Goal: Information Seeking & Learning: Understand process/instructions

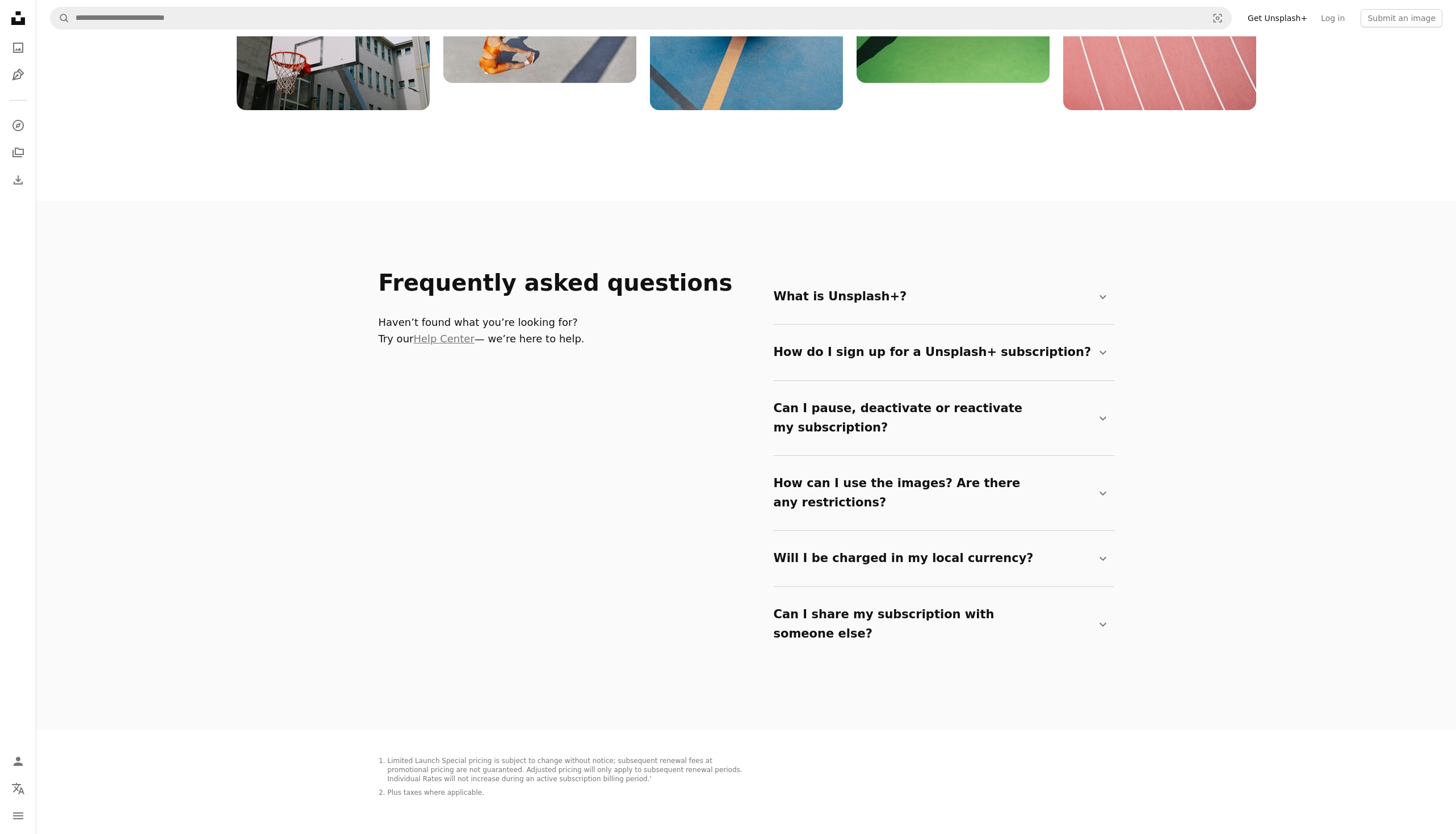
scroll to position [1757, 0]
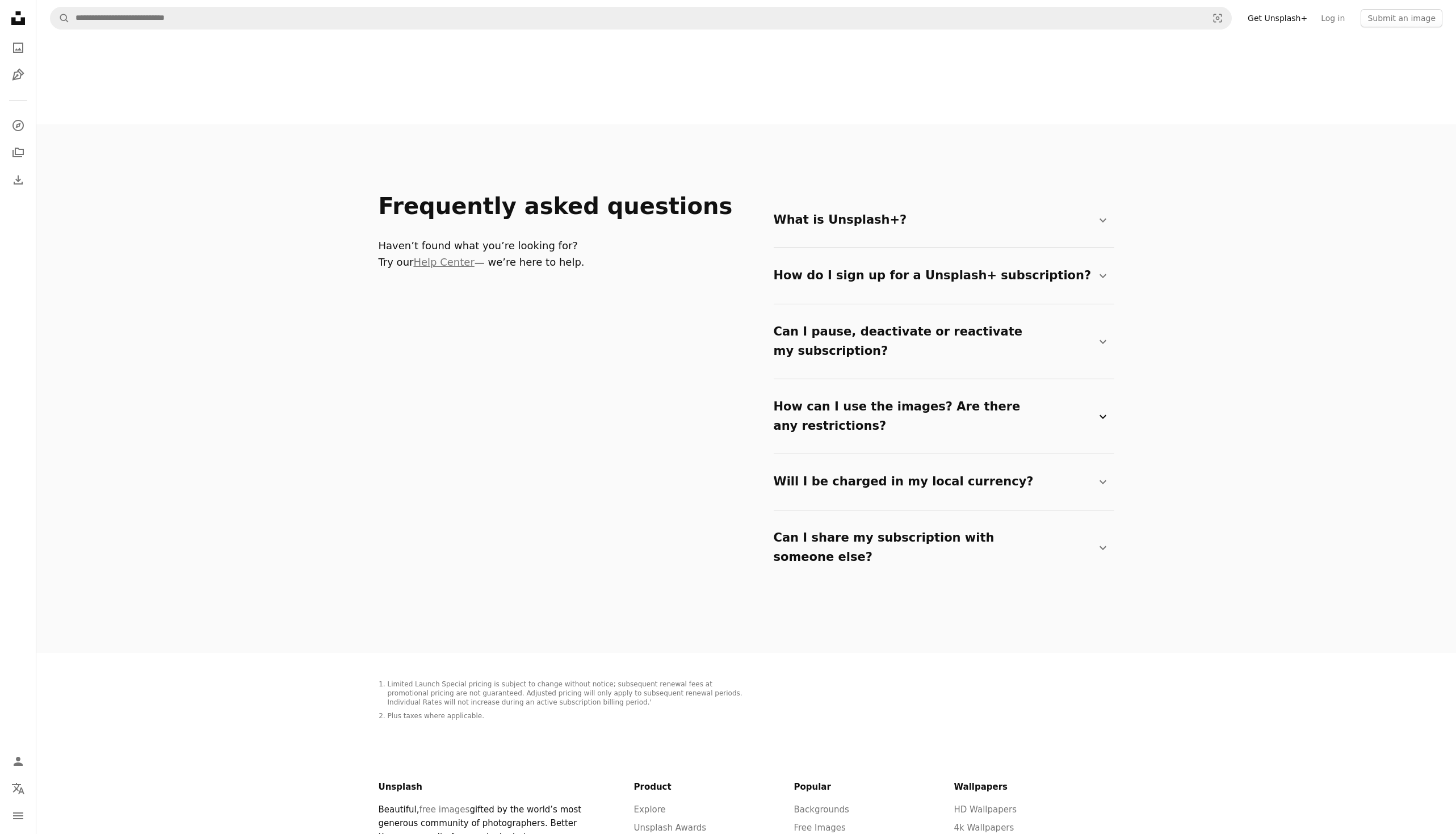
drag, startPoint x: 900, startPoint y: 373, endPoint x: 899, endPoint y: 379, distance: 6.1
click at [900, 388] on summary "How can I use the images? Are there any restrictions? Chevron down" at bounding box center [942, 416] width 336 height 56
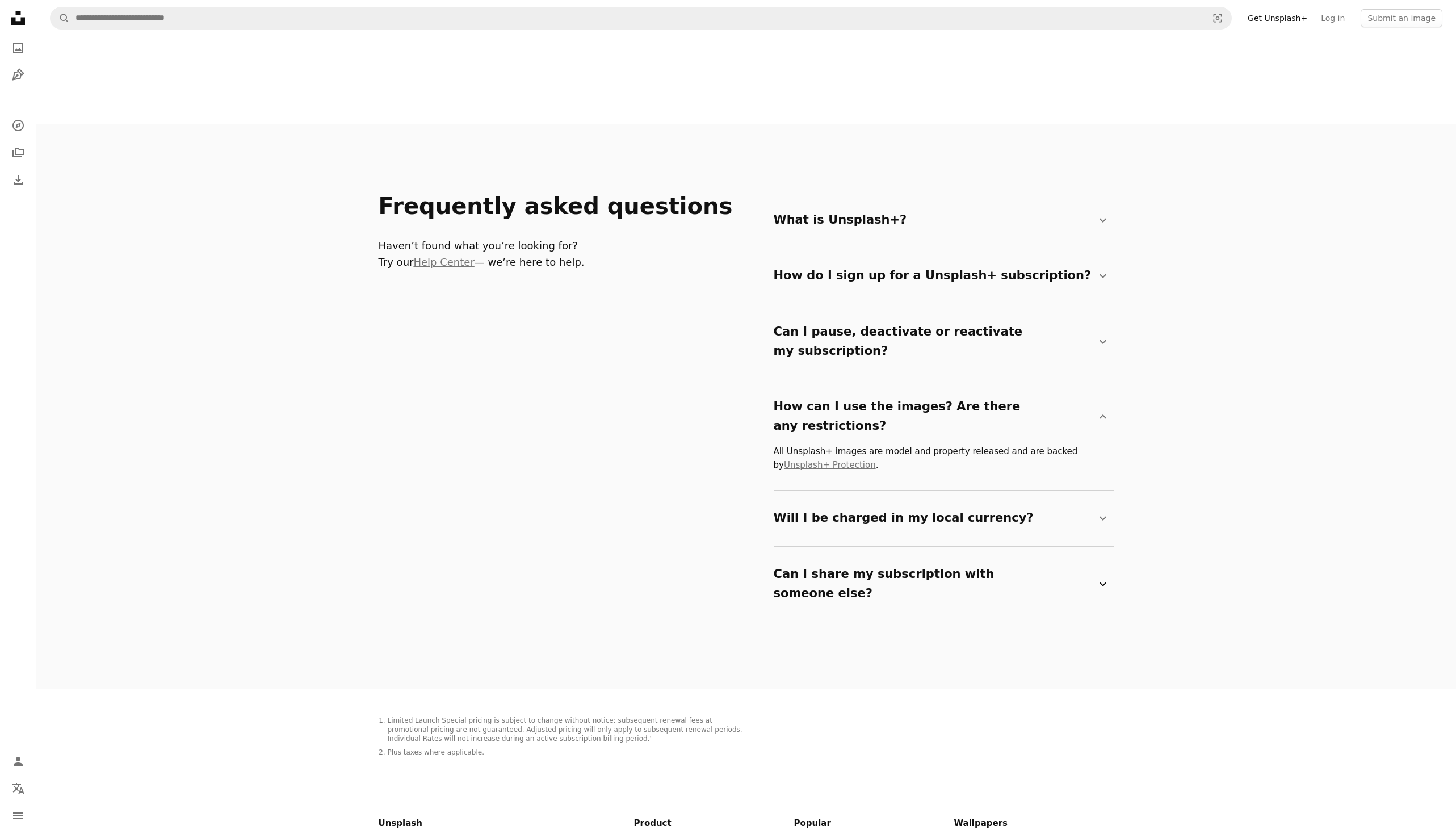
click at [916, 556] on summary "Can I share my subscription with someone else? Chevron down" at bounding box center [942, 584] width 336 height 56
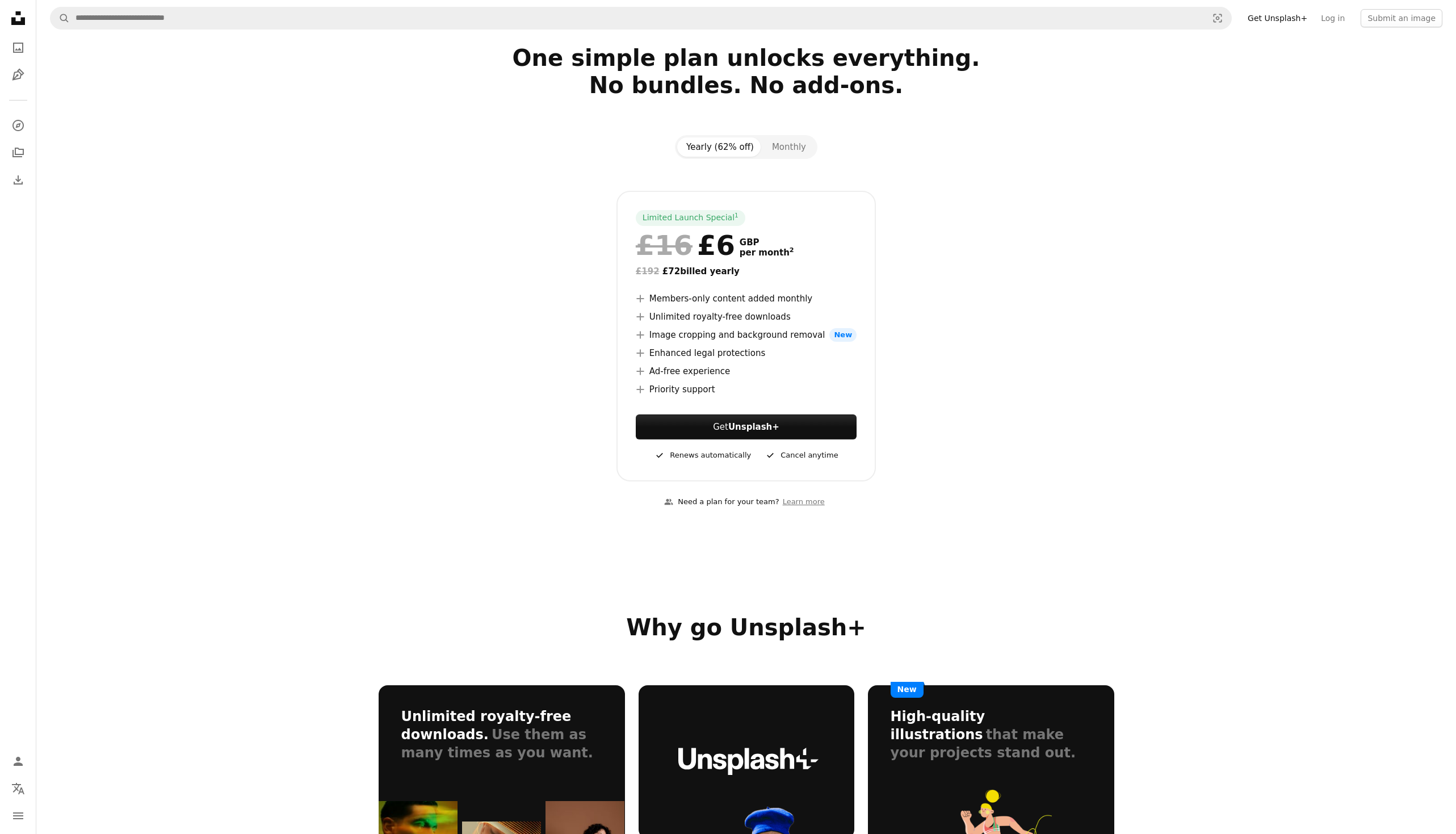
scroll to position [0, 0]
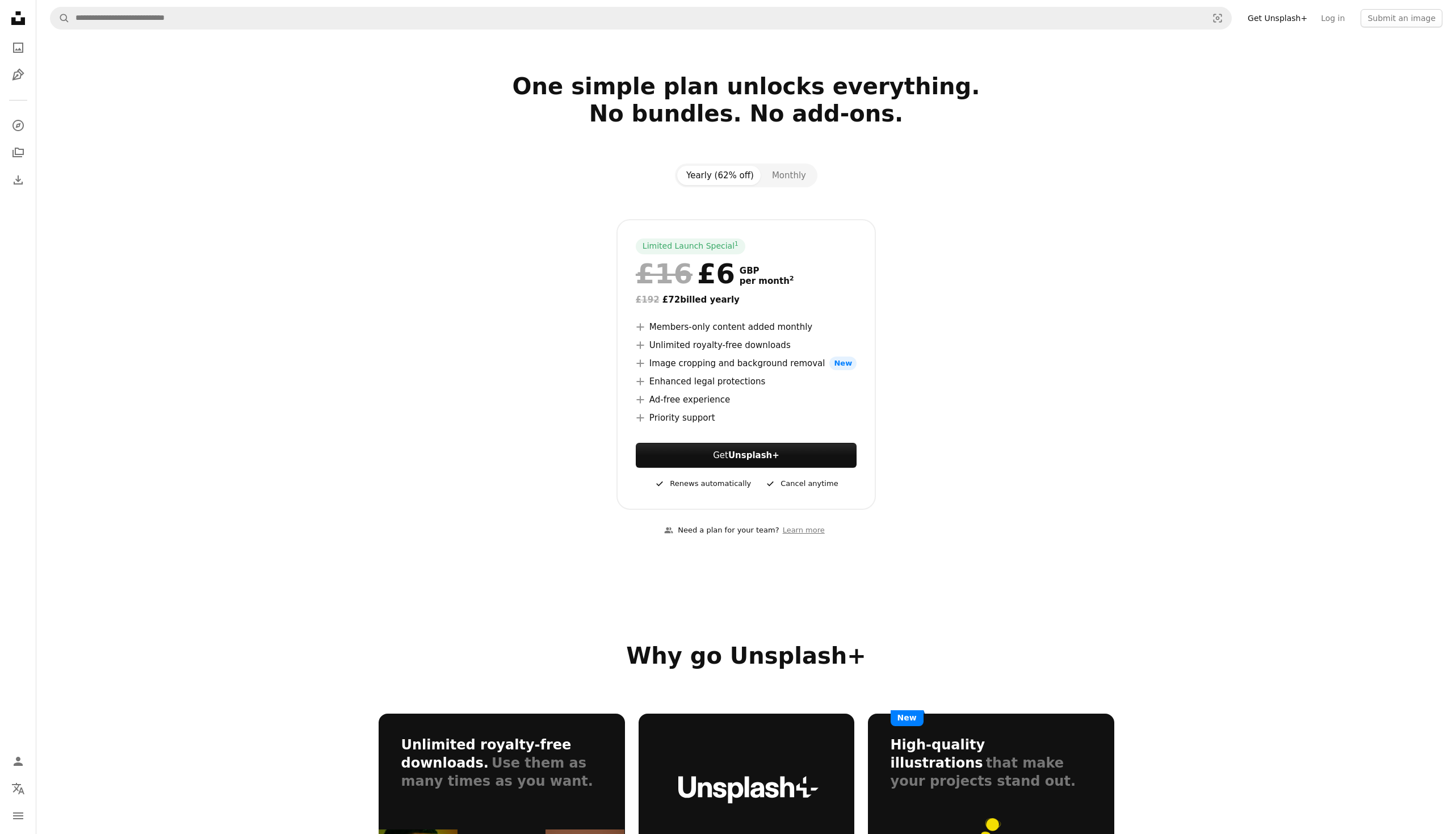
click at [14, 12] on icon "Unsplash logo Unsplash Home" at bounding box center [18, 18] width 23 height 23
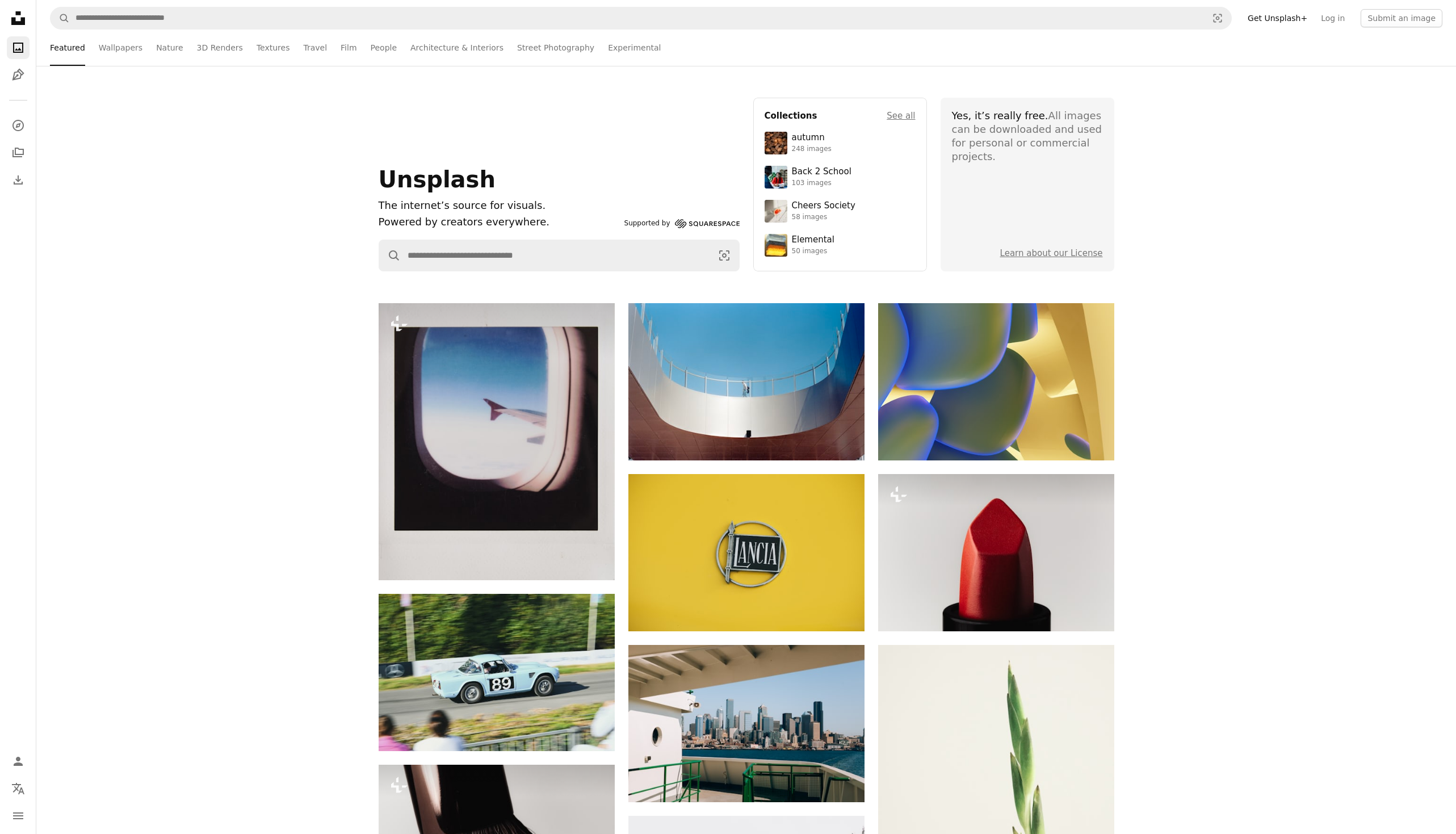
click at [17, 811] on icon "navigation menu" at bounding box center [18, 816] width 14 height 14
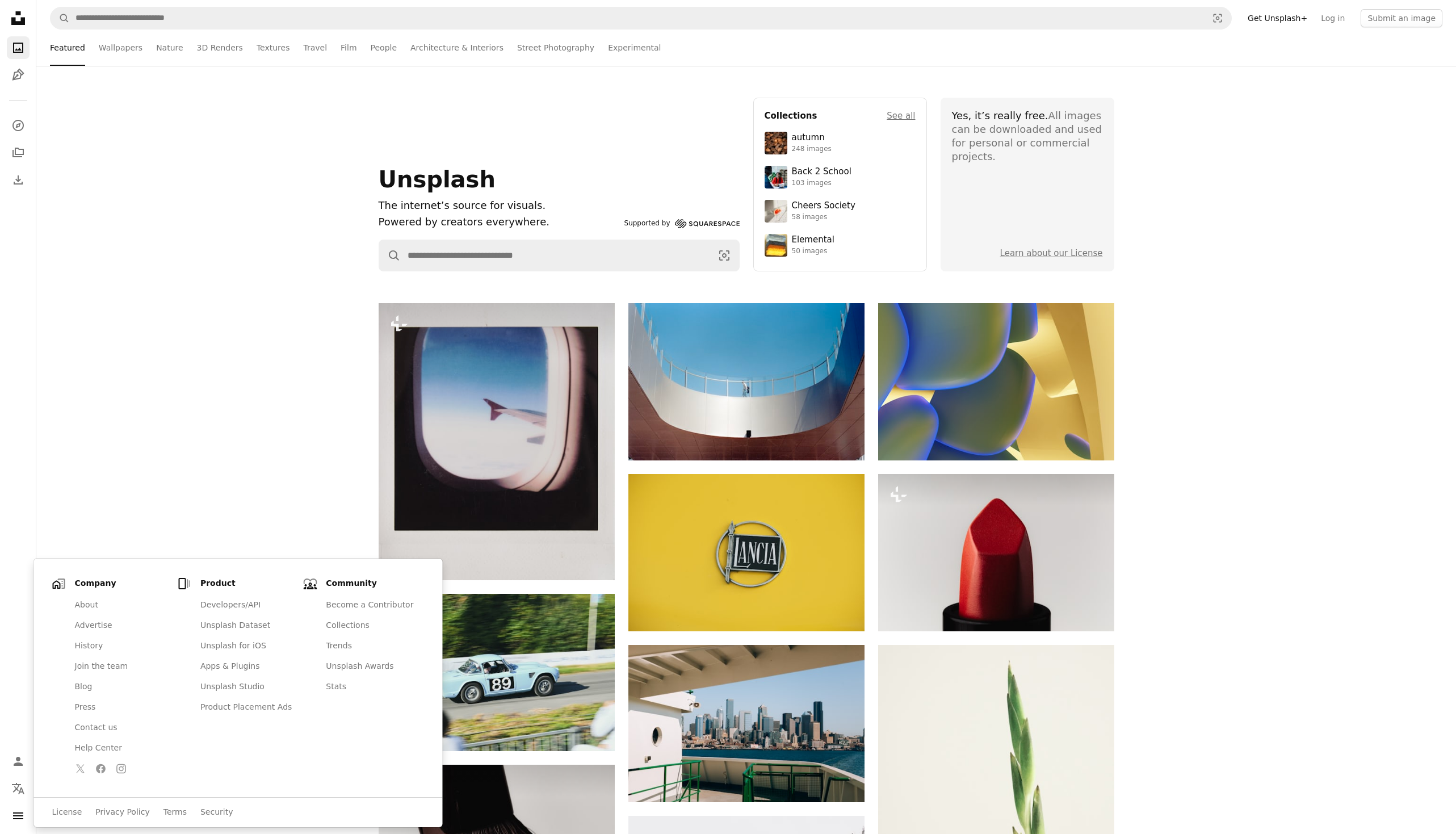
click at [1081, 258] on link "Learn about our License" at bounding box center [1051, 253] width 103 height 10
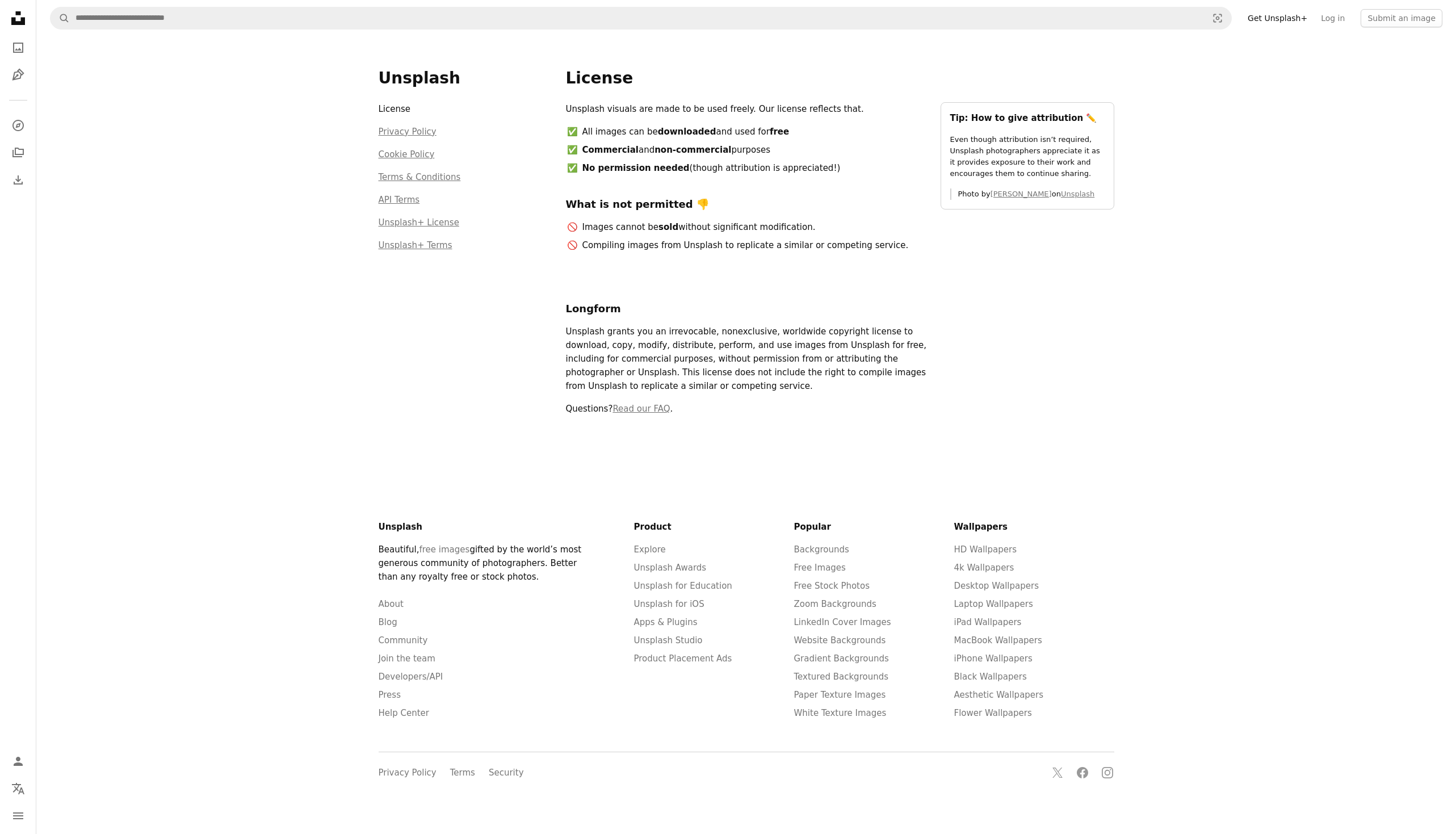
click at [252, 292] on div "Unsplash License Privacy Policy Cookie Policy Terms & Conditions API Terms Unsp…" at bounding box center [746, 426] width 1420 height 779
